Goal: Task Accomplishment & Management: Use online tool/utility

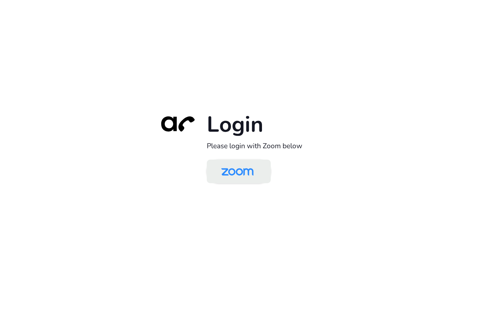
click at [242, 180] on img at bounding box center [237, 172] width 47 height 22
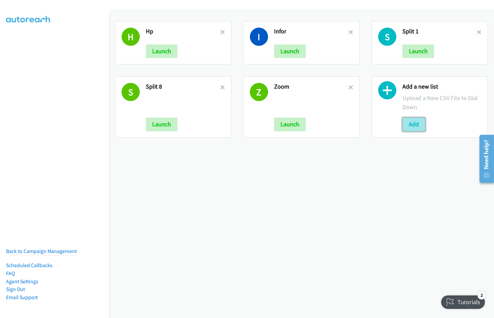
click at [409, 122] on button "Add" at bounding box center [414, 124] width 23 height 13
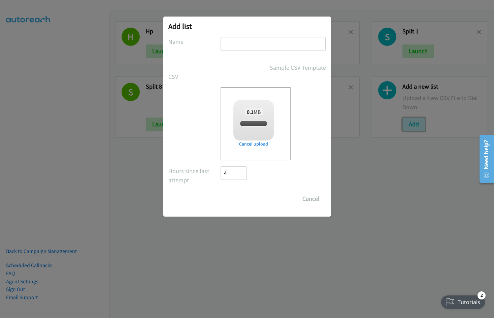
checkbox input "true"
click at [255, 44] on input "text" at bounding box center [273, 44] width 105 height 14
type input "Split"
click at [221, 192] on input "Save List" at bounding box center [238, 198] width 35 height 13
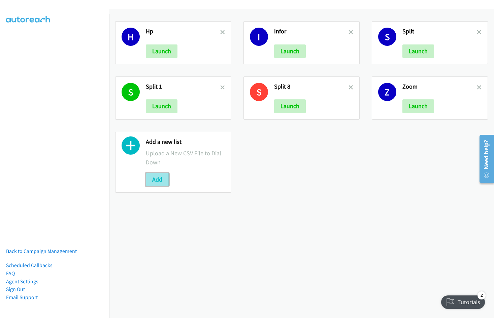
click at [164, 180] on button "Add" at bounding box center [157, 179] width 23 height 13
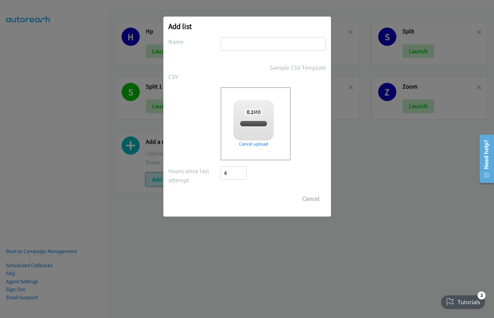
checkbox input "true"
click at [262, 43] on input "text" at bounding box center [273, 44] width 105 height 14
type input "A"
type input "Z"
type input "Lenovo"
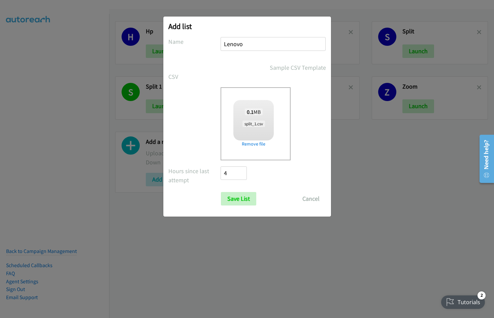
click at [221, 192] on input "Save List" at bounding box center [238, 198] width 35 height 13
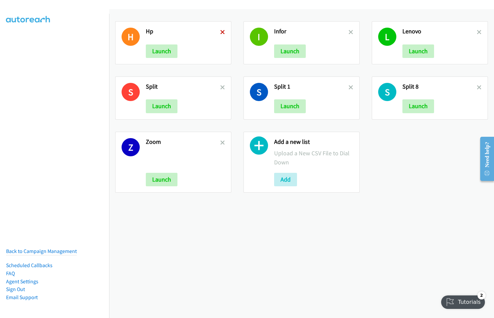
click at [221, 31] on icon at bounding box center [222, 32] width 5 height 5
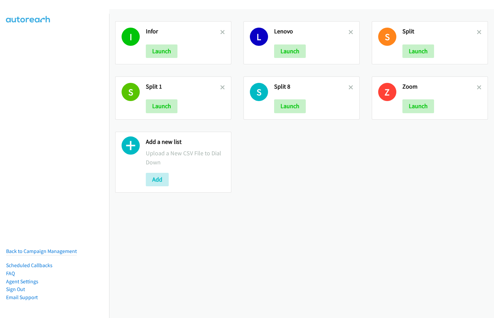
click at [221, 31] on icon at bounding box center [222, 32] width 5 height 5
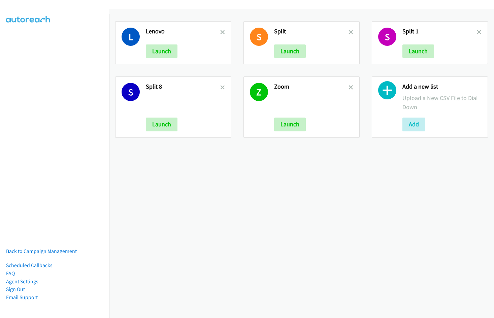
click at [221, 31] on icon at bounding box center [222, 32] width 5 height 5
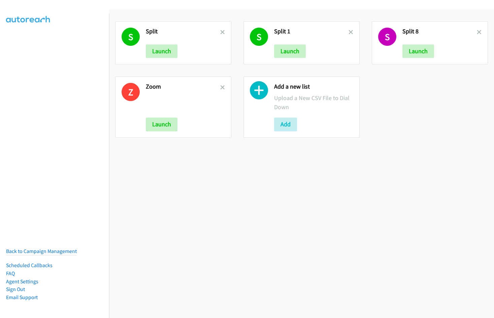
click at [221, 31] on icon at bounding box center [222, 32] width 5 height 5
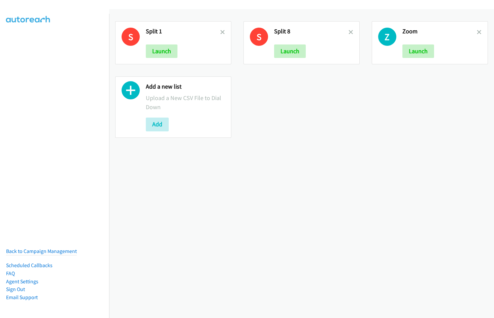
click at [221, 31] on icon at bounding box center [222, 32] width 5 height 5
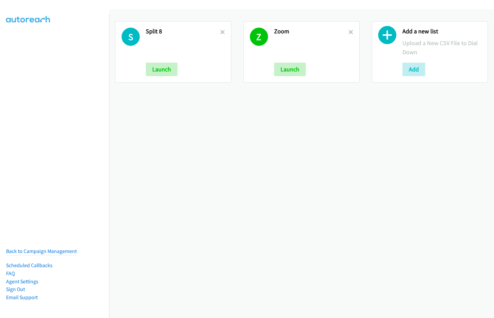
click at [221, 31] on icon at bounding box center [222, 32] width 5 height 5
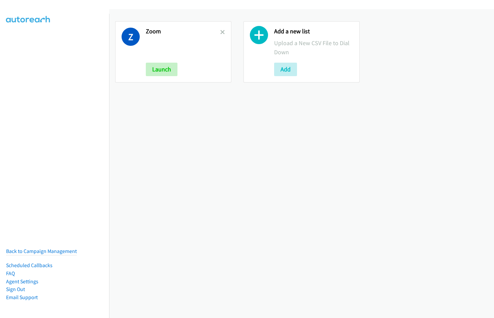
click at [221, 31] on icon at bounding box center [222, 32] width 5 height 5
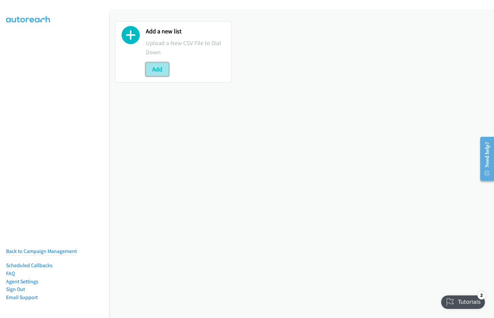
click at [151, 68] on button "Add" at bounding box center [157, 69] width 23 height 13
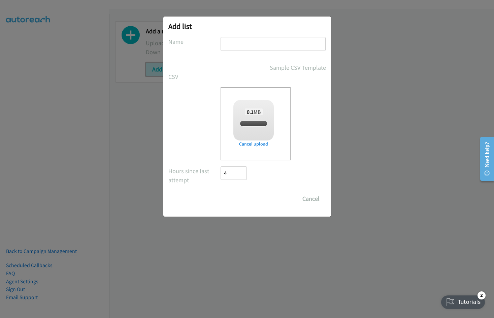
checkbox input "true"
click at [253, 43] on input "text" at bounding box center [273, 44] width 105 height 14
type input "Split"
click at [221, 192] on input "Save List" at bounding box center [238, 198] width 35 height 13
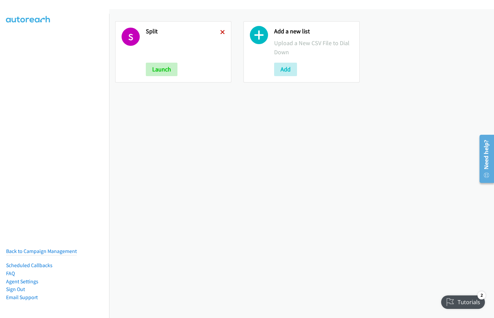
click at [221, 30] on icon at bounding box center [222, 32] width 5 height 5
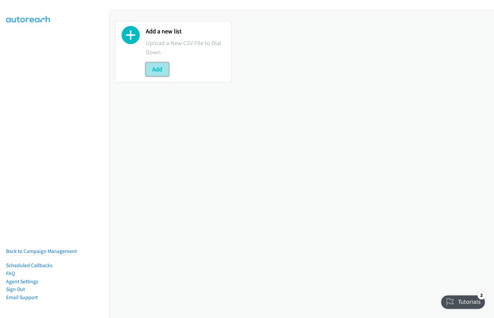
click at [159, 71] on button "Add" at bounding box center [157, 69] width 23 height 13
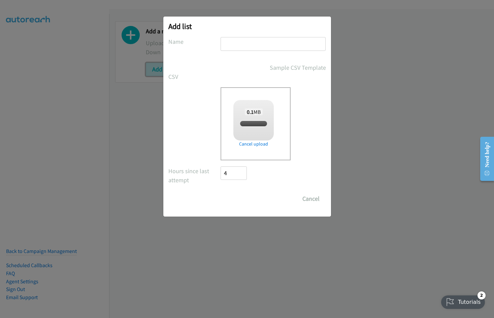
checkbox input "true"
click at [262, 41] on input "text" at bounding box center [273, 44] width 105 height 14
type input "Lenovo"
click at [221, 192] on input "Save List" at bounding box center [238, 198] width 35 height 13
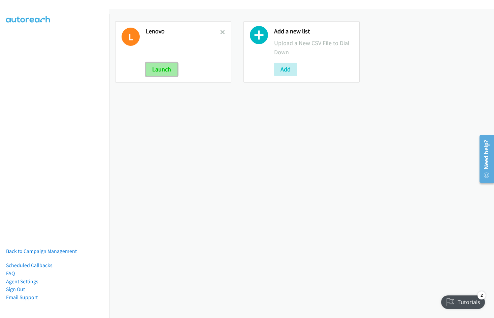
click at [157, 67] on button "Launch" at bounding box center [162, 69] width 32 height 13
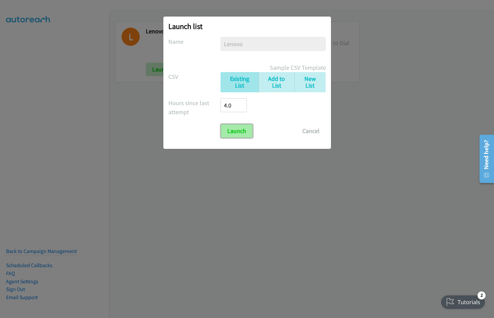
click at [244, 129] on input "Launch" at bounding box center [237, 130] width 32 height 13
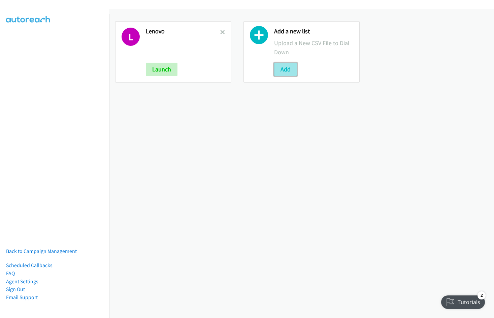
click at [287, 71] on button "Add" at bounding box center [285, 69] width 23 height 13
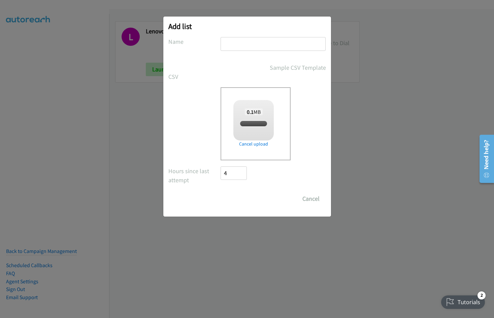
checkbox input "true"
click at [238, 44] on input "text" at bounding box center [273, 44] width 105 height 14
type input "Lenovo"
click at [221, 192] on input "Save List" at bounding box center [238, 198] width 35 height 13
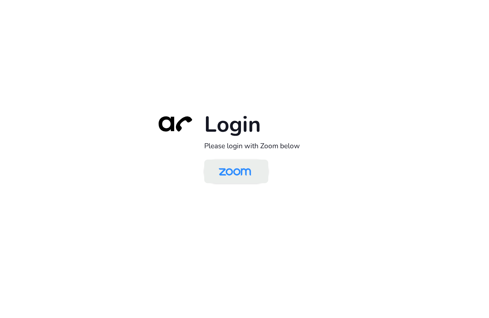
click at [230, 170] on img at bounding box center [235, 172] width 47 height 22
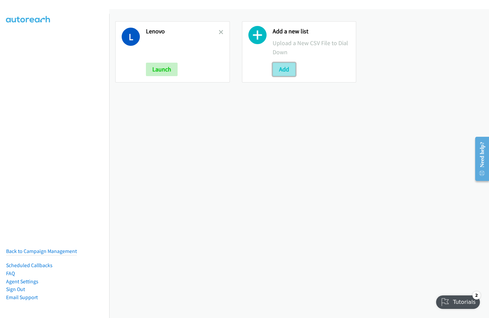
click at [286, 65] on button "Add" at bounding box center [284, 69] width 23 height 13
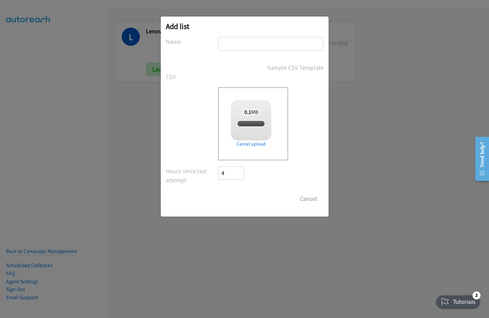
click at [242, 40] on input "text" at bounding box center [270, 44] width 105 height 14
checkbox input "true"
click at [240, 43] on input "text" at bounding box center [270, 44] width 105 height 14
type input "Split"
click at [218, 192] on input "Save List" at bounding box center [235, 198] width 35 height 13
